Goal: Navigation & Orientation: Go to known website

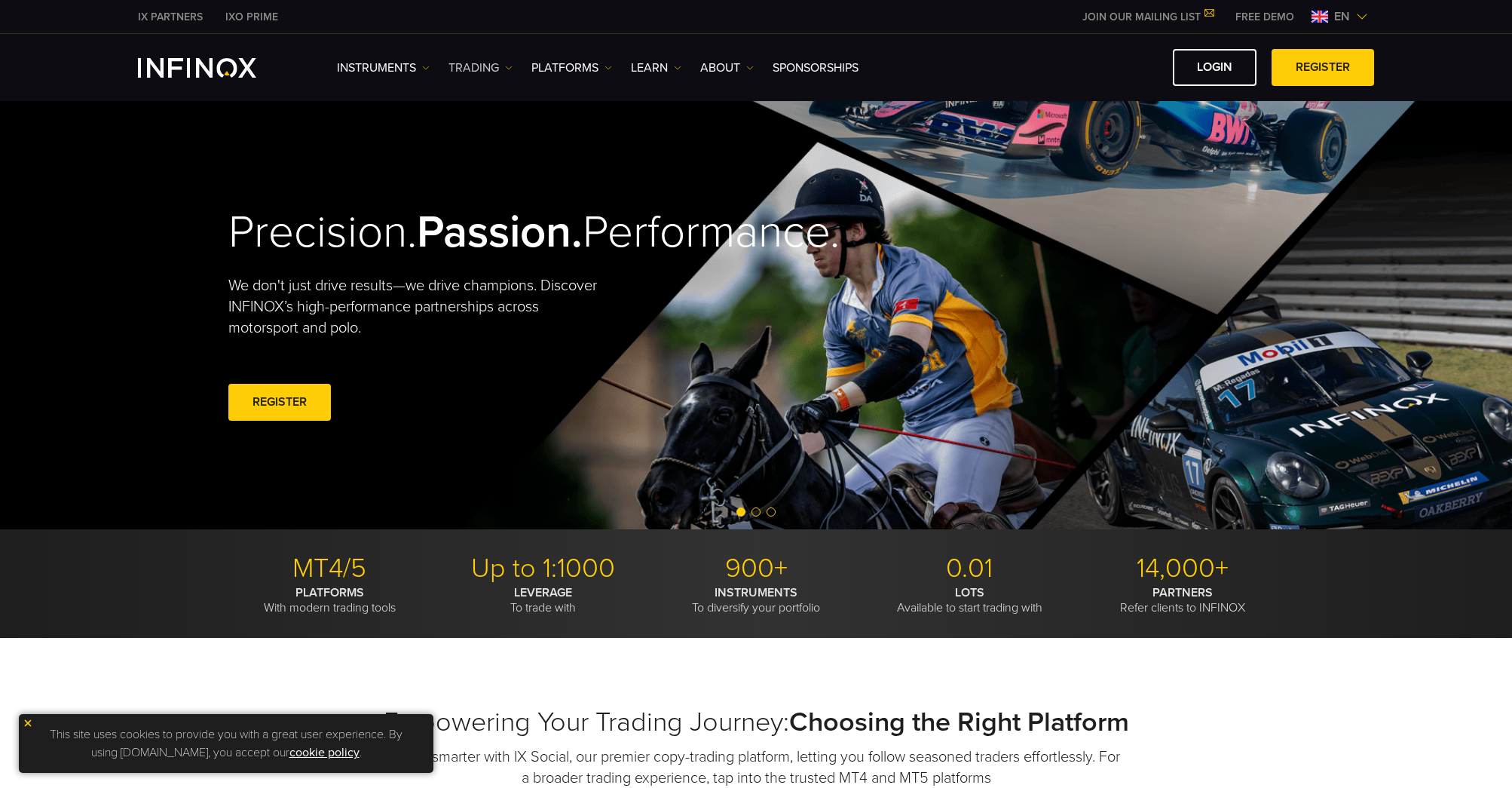
click at [490, 68] on link "TRADING" at bounding box center [480, 67] width 64 height 18
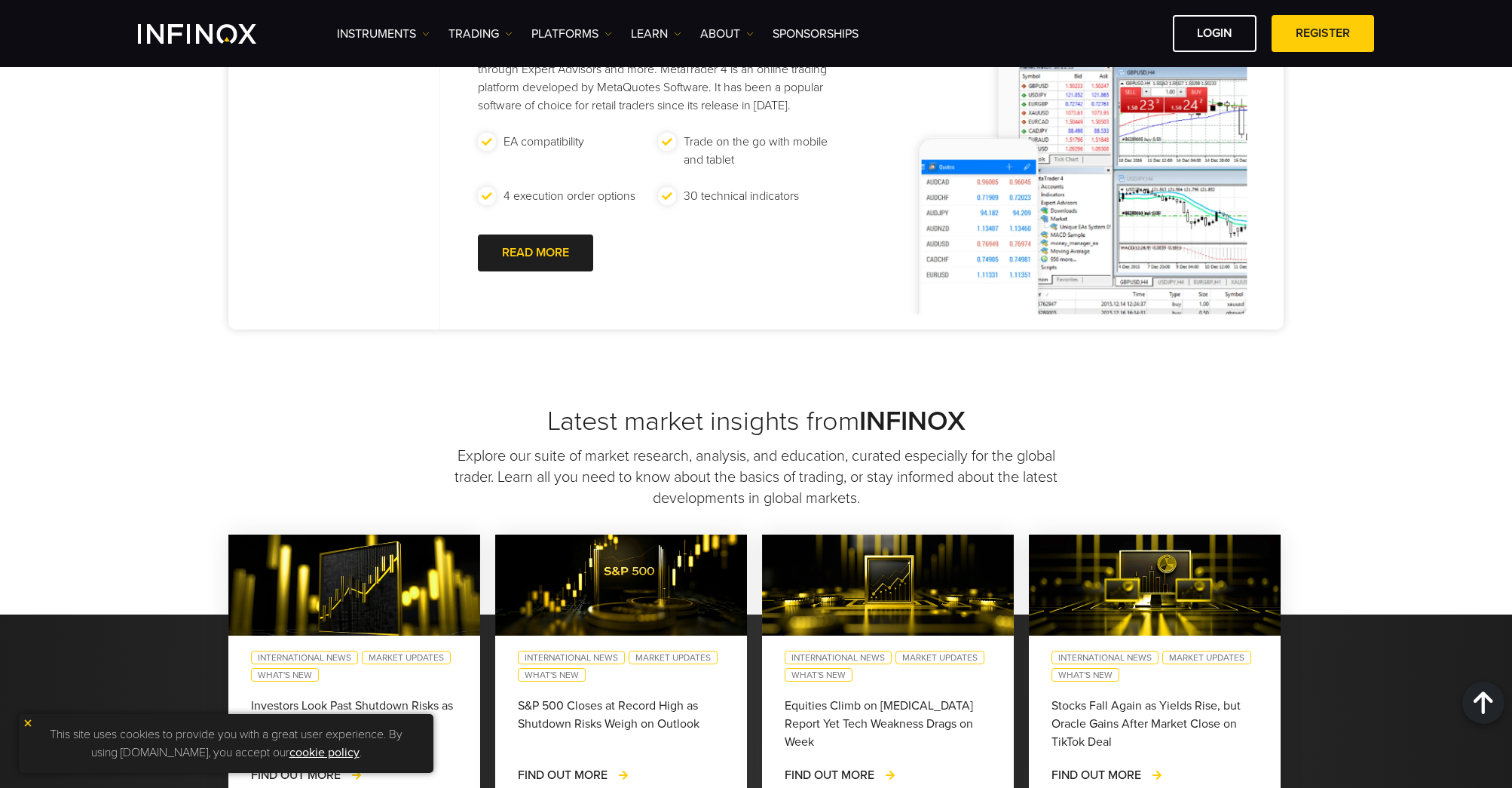
scroll to position [679, 0]
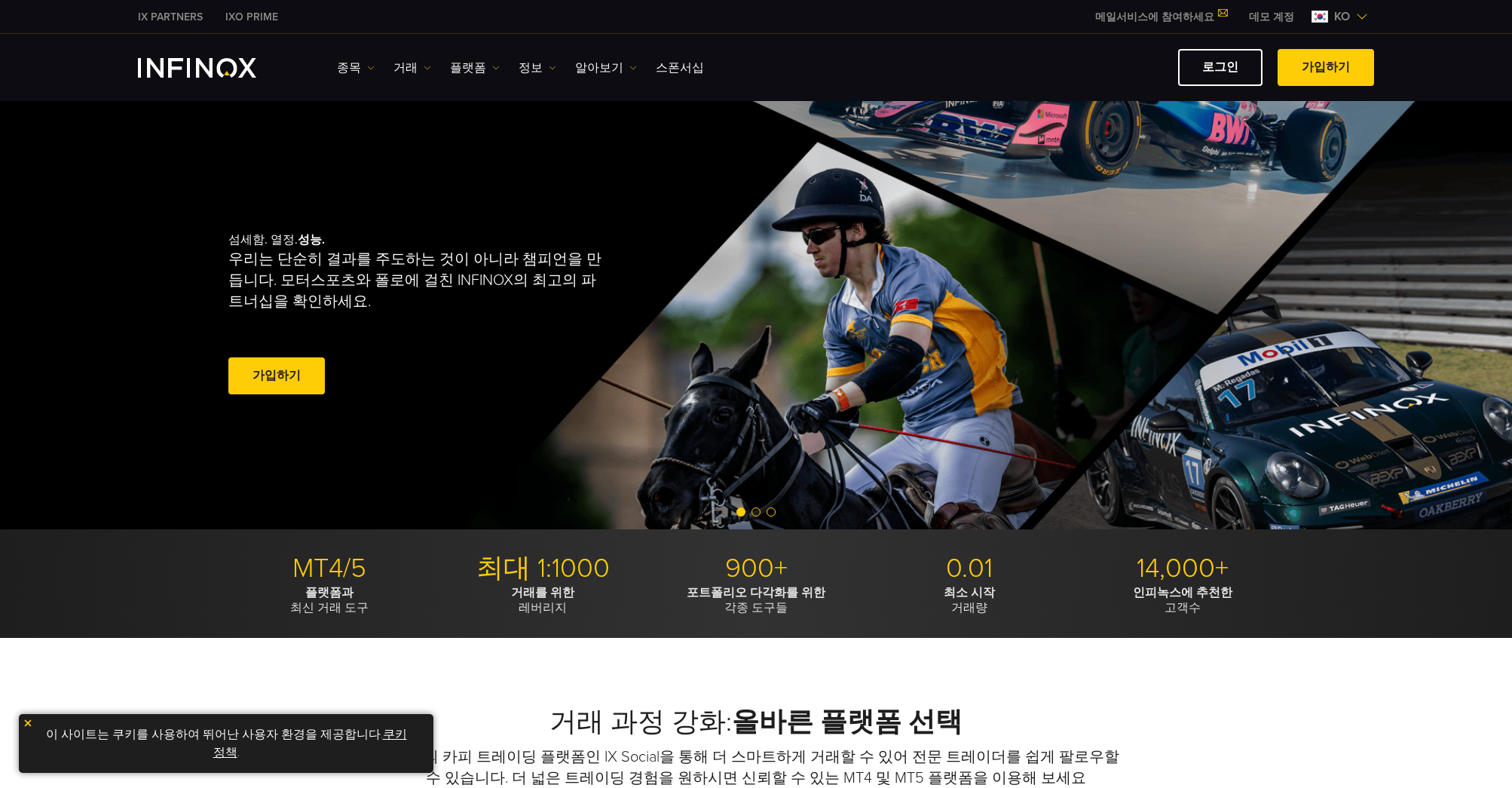
click at [246, 258] on p "우리는 단순히 결과를 주도하는 것이 아니라 챔피언을 만듭니다. 모터스포츠와 폴로에 걸친 INFINOX의 최고의 파트너십을 확인하세요." at bounding box center [418, 281] width 380 height 64
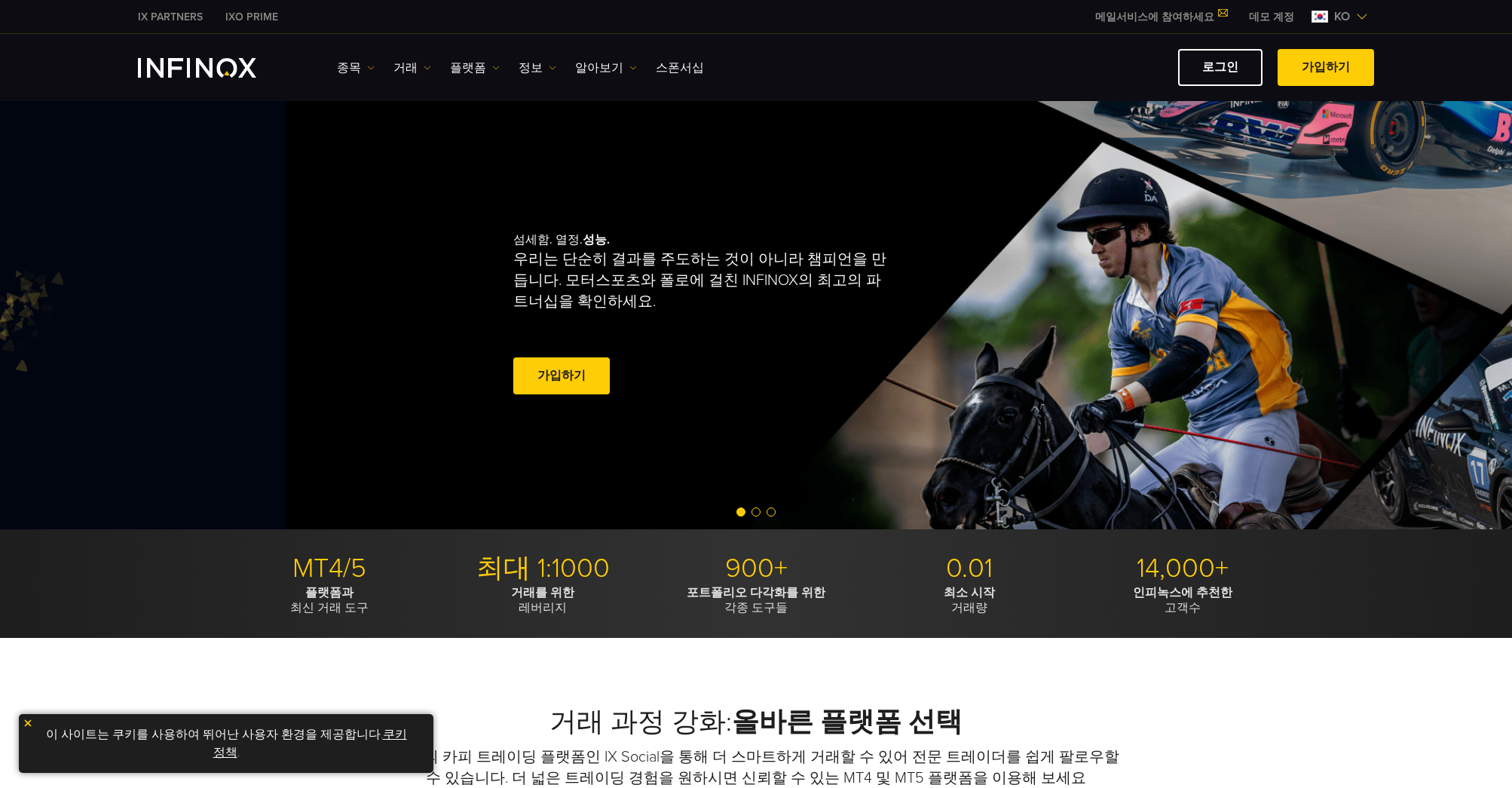
click at [531, 296] on p "우리는 단순히 결과를 주도하는 것이 아니라 챔피언을 만듭니다. 모터스포츠와 폴로에 걸친 INFINOX의 최고의 파트너십을 확인하세요." at bounding box center [702, 281] width 380 height 64
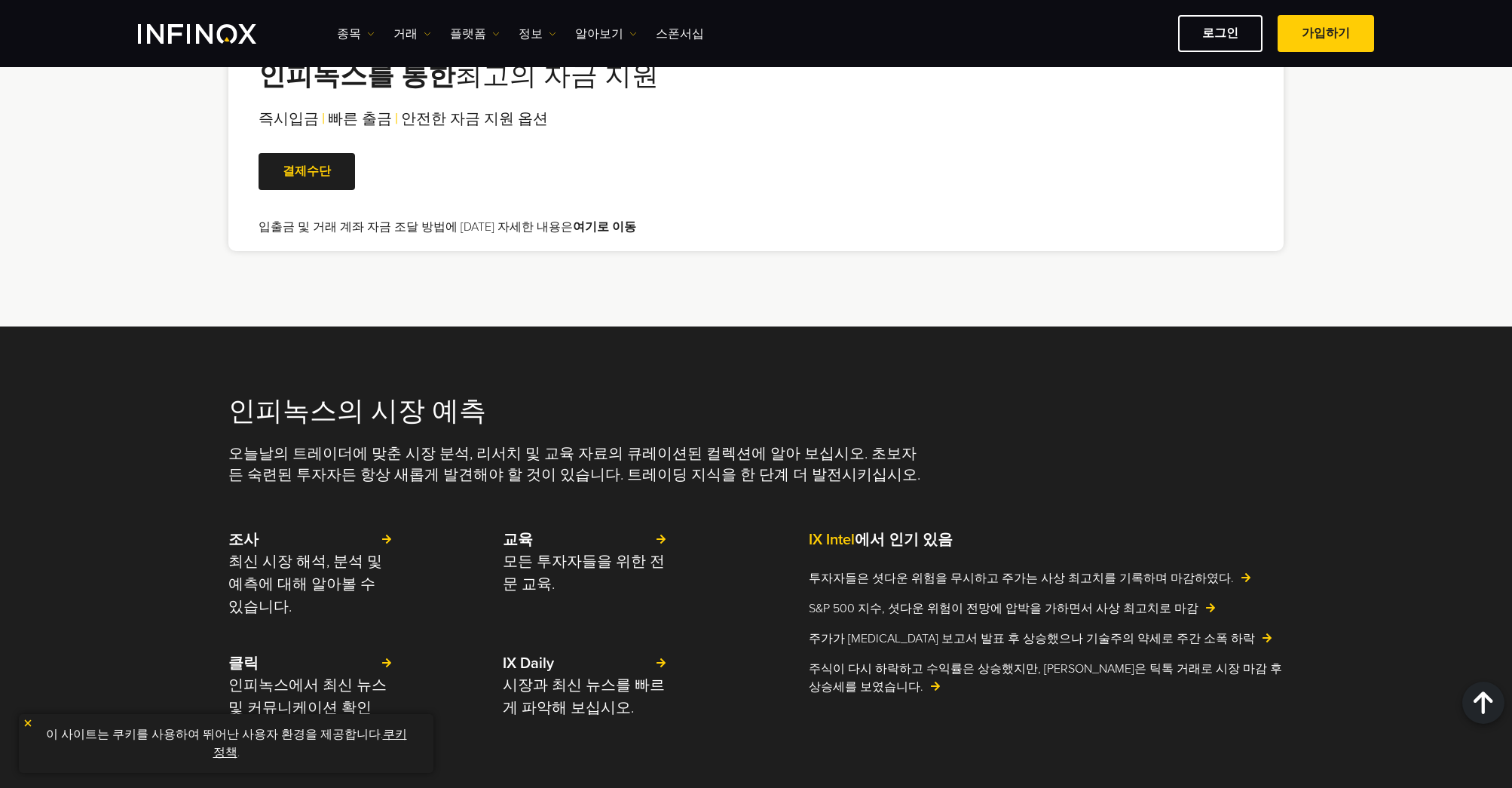
scroll to position [3318, 0]
